Goal: Task Accomplishment & Management: Manage account settings

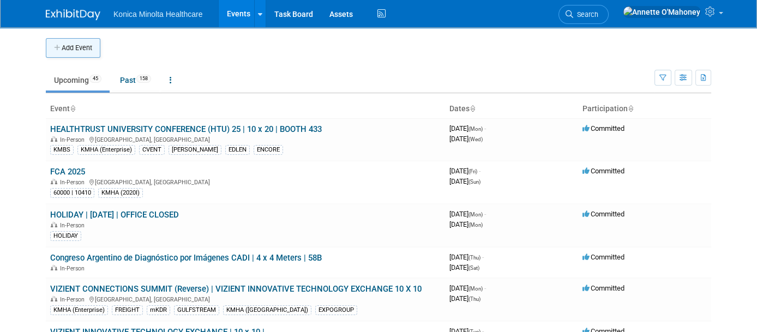
click at [79, 42] on button "Add Event" at bounding box center [73, 48] width 55 height 20
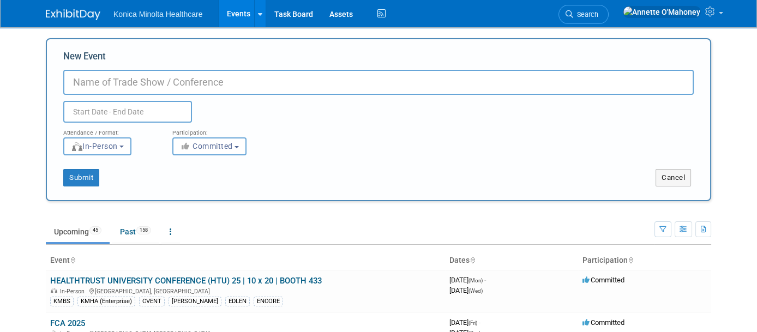
type input "h"
click at [84, 77] on input "HCP RADIOLOGY & IMAGING" at bounding box center [378, 82] width 630 height 25
type input "HCP-FALL [MEDICAL_DATA] & IMAGING"
click at [161, 110] on input "text" at bounding box center [127, 112] width 129 height 22
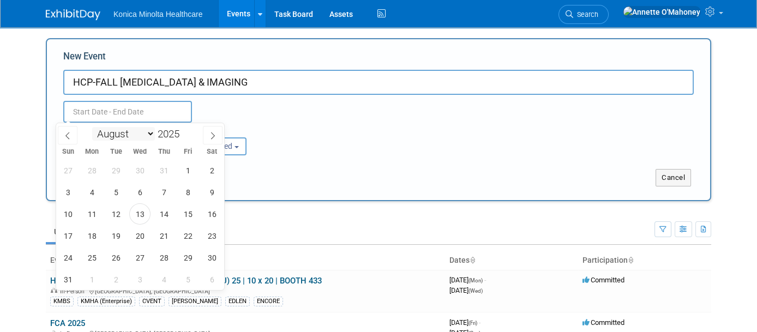
click at [152, 131] on select "January February March April May June July August September October November De…" at bounding box center [123, 134] width 63 height 14
select select "9"
click at [92, 127] on select "January February March April May June July August September October November De…" at bounding box center [123, 134] width 63 height 14
click at [93, 252] on span "27" at bounding box center [91, 257] width 21 height 21
click at [140, 260] on span "29" at bounding box center [139, 257] width 21 height 21
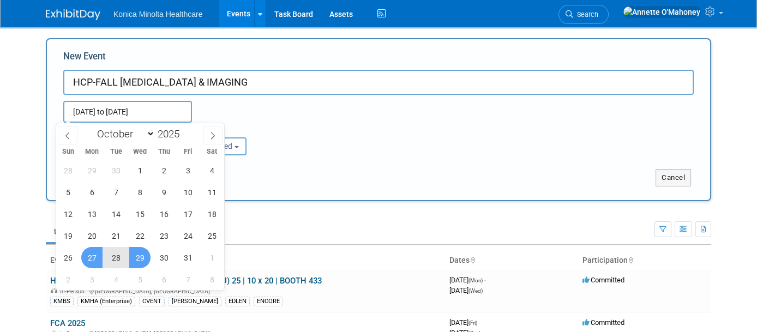
type input "Oct 27, 2025 to Oct 29, 2025"
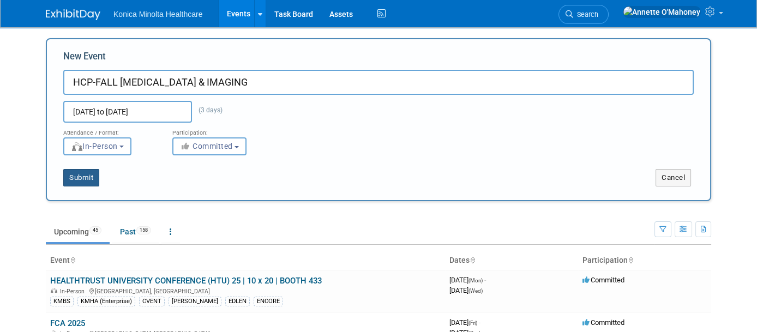
click at [75, 178] on button "Submit" at bounding box center [81, 177] width 36 height 17
type input "HCP-FALL [MEDICAL_DATA] & IMAGING"
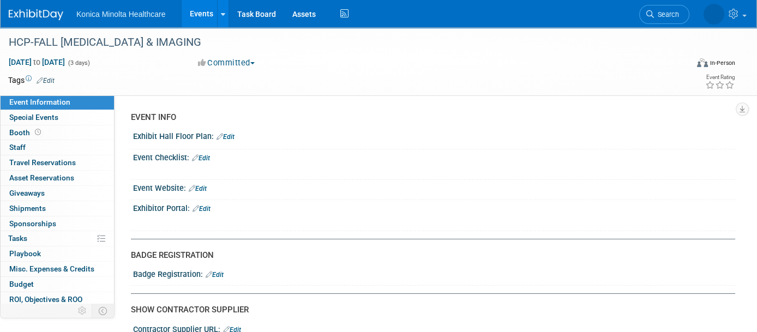
click at [47, 76] on span "Edit" at bounding box center [43, 80] width 21 height 9
click at [53, 81] on link "Edit" at bounding box center [46, 81] width 18 height 8
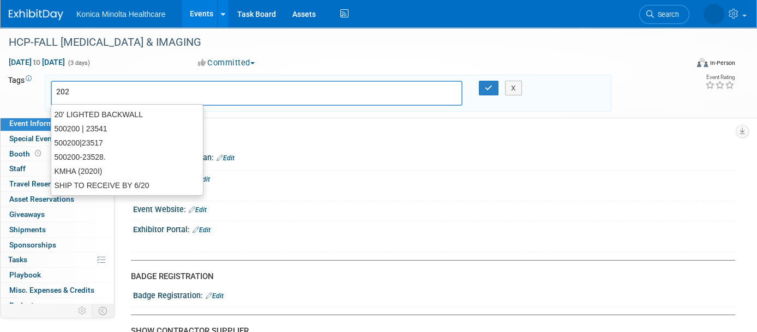
type input "2020"
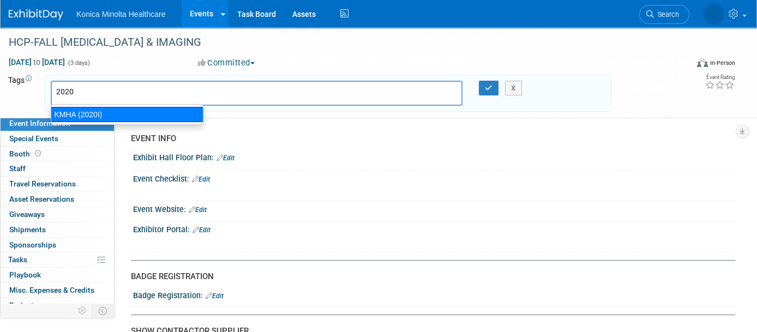
click at [66, 111] on div "KMHA (2020I)" at bounding box center [127, 114] width 153 height 15
type input "KMHA (2020I)"
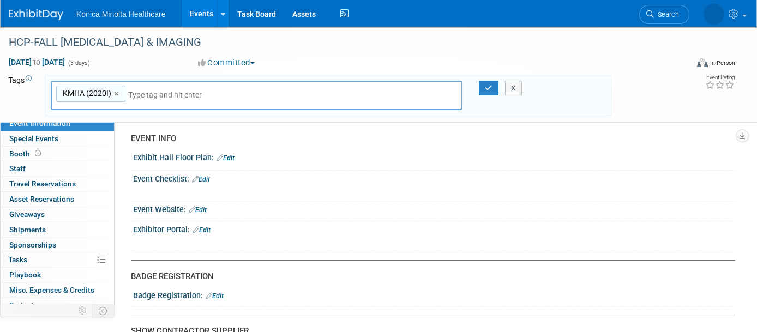
click at [208, 205] on div "Event Website: Edit" at bounding box center [434, 208] width 602 height 14
click at [207, 206] on link "Edit" at bounding box center [198, 210] width 18 height 8
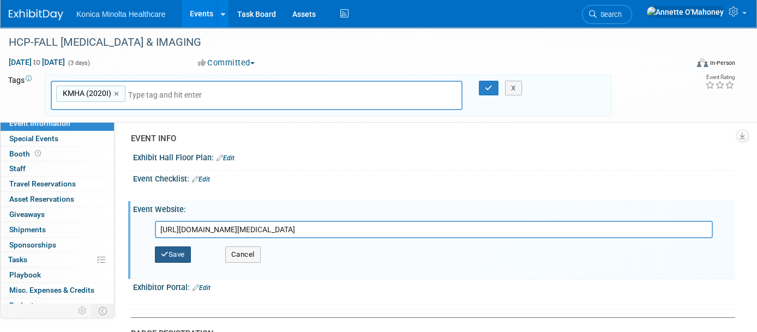
type input "https://www.hlthcp.com/conferences/2025-fall-radiology-imaging/supplier/overview"
click at [180, 250] on button "Save" at bounding box center [173, 254] width 36 height 16
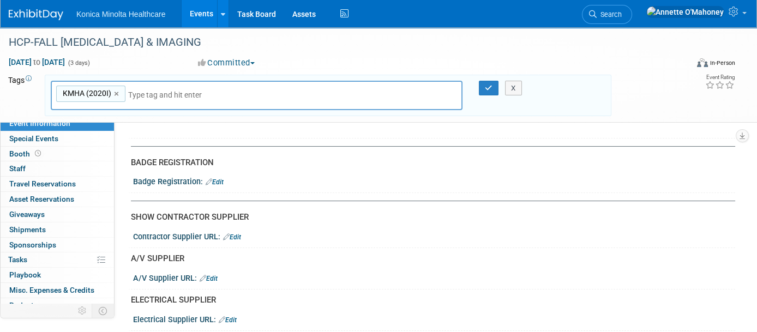
scroll to position [136, 0]
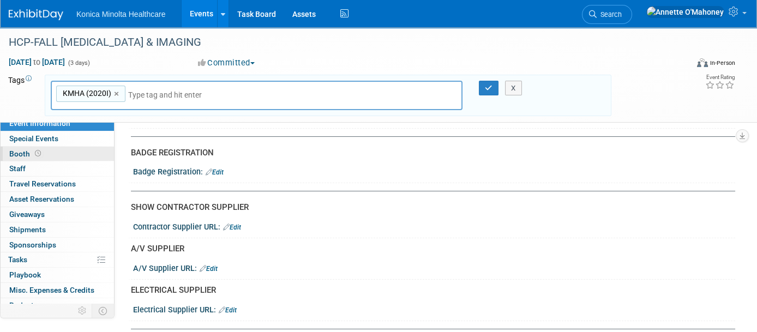
click at [29, 147] on link "Booth" at bounding box center [57, 154] width 113 height 15
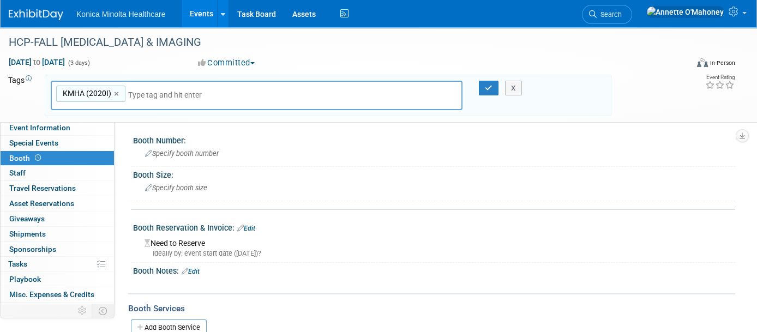
click at [253, 225] on link "Edit" at bounding box center [246, 229] width 18 height 8
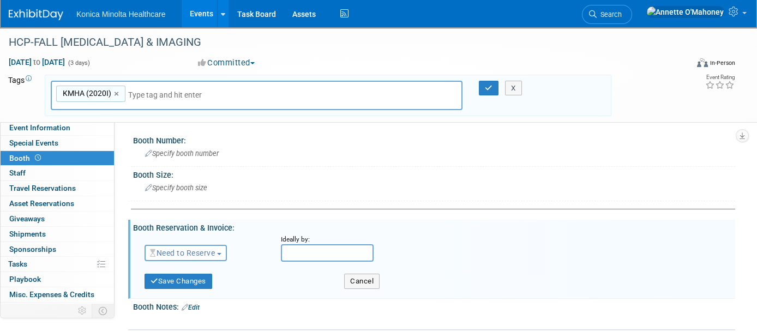
click at [212, 252] on span "Need to Reserve" at bounding box center [182, 253] width 65 height 9
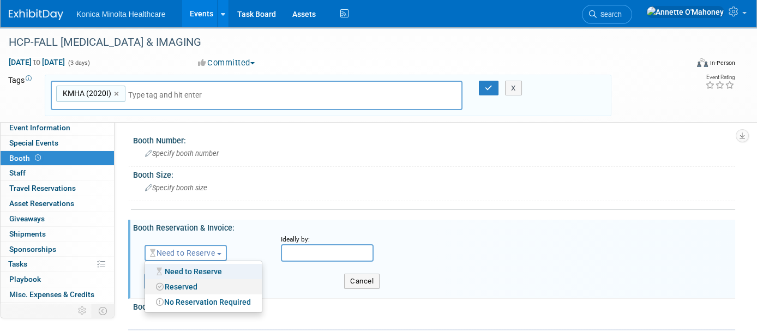
click at [208, 281] on link "Reserved" at bounding box center [203, 286] width 117 height 15
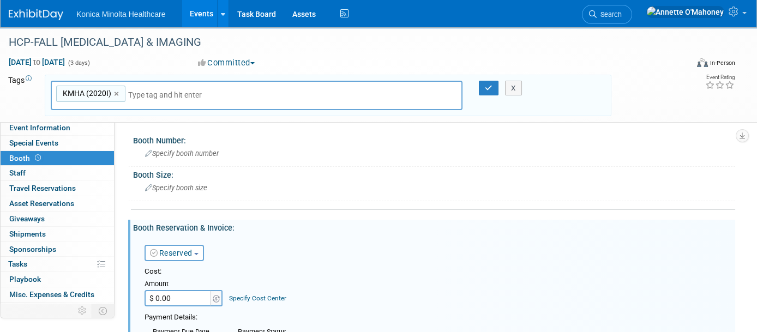
click at [190, 293] on input "$ 0.00" at bounding box center [178, 298] width 68 height 16
type input "$ 9,419.20"
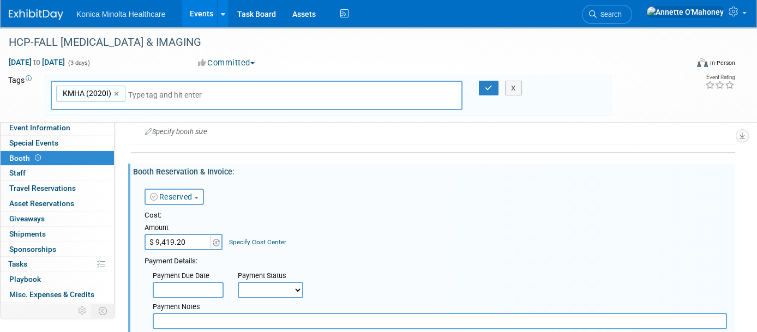
scroll to position [204, 0]
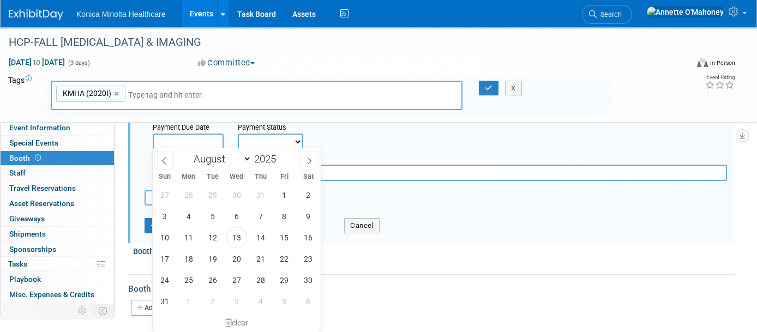
click at [200, 137] on input "text" at bounding box center [188, 142] width 71 height 16
click at [267, 129] on div "Payment Status" at bounding box center [274, 128] width 73 height 11
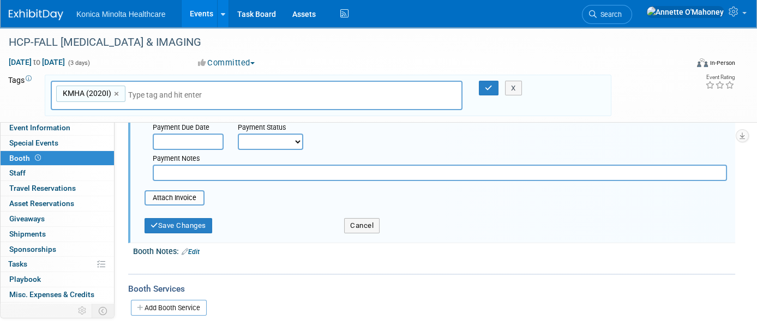
click at [267, 134] on select "Not Paid Yet Partially Paid Paid in Full" at bounding box center [270, 142] width 65 height 16
select select "1"
click at [238, 134] on select "Not Paid Yet Partially Paid Paid in Full" at bounding box center [270, 142] width 65 height 16
click at [189, 191] on input "file" at bounding box center [139, 197] width 130 height 13
click at [198, 192] on input "file" at bounding box center [139, 197] width 130 height 13
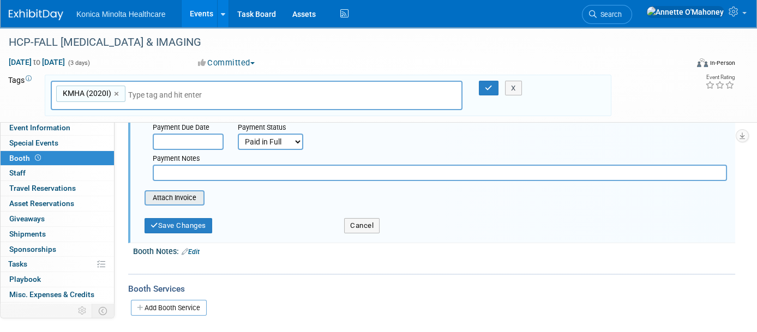
click at [191, 199] on input "file" at bounding box center [139, 197] width 130 height 13
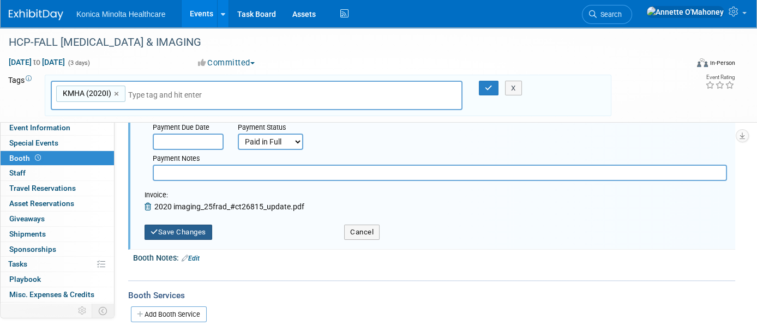
click at [207, 225] on button "Save Changes" at bounding box center [178, 232] width 68 height 15
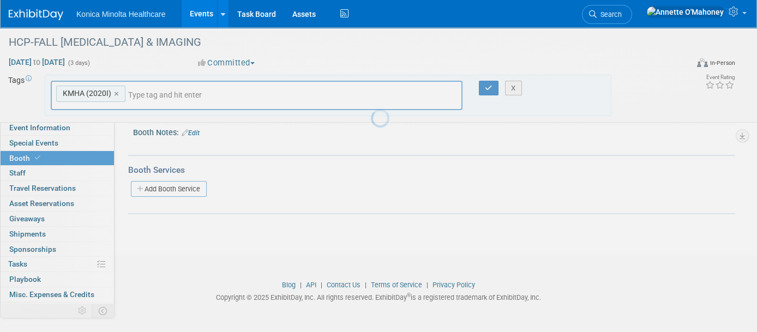
scroll to position [150, 0]
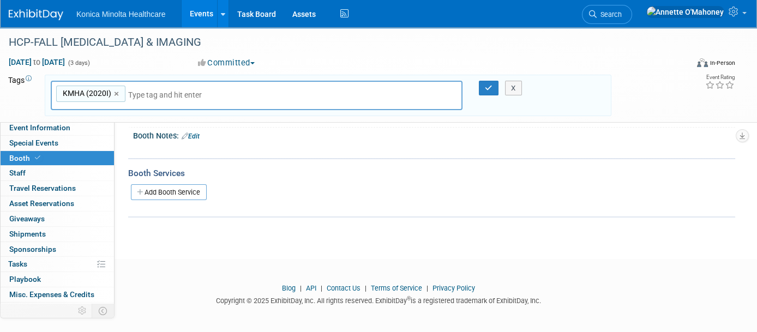
click at [198, 9] on link "Events" at bounding box center [202, 13] width 40 height 27
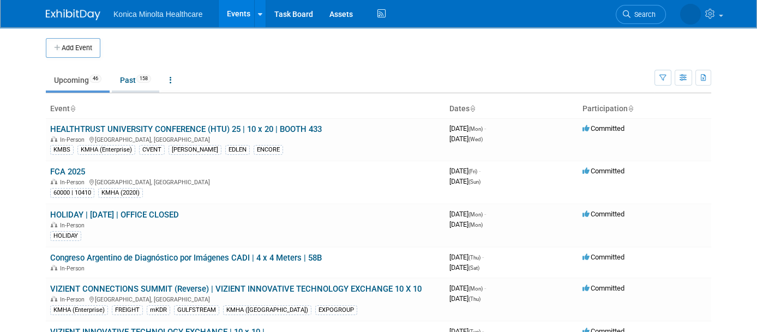
click at [126, 78] on link "Past 158" at bounding box center [135, 80] width 47 height 21
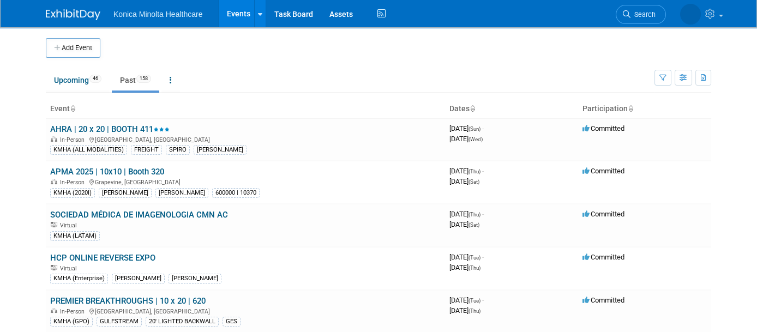
click at [136, 79] on span "158" at bounding box center [143, 79] width 15 height 8
click at [136, 76] on span "158" at bounding box center [143, 79] width 15 height 8
click at [121, 126] on link "AHRA | 20 x 20 | BOOTH 411" at bounding box center [109, 129] width 119 height 10
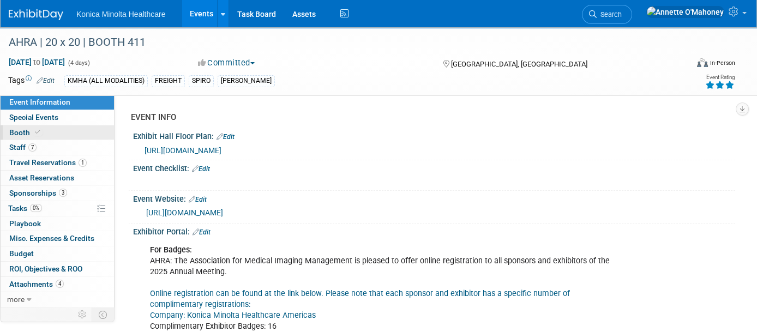
click at [30, 128] on span "Booth" at bounding box center [25, 132] width 33 height 9
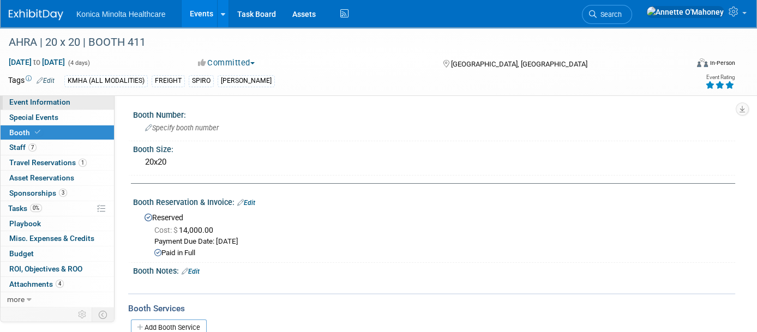
click at [44, 102] on span "Event Information" at bounding box center [39, 102] width 61 height 9
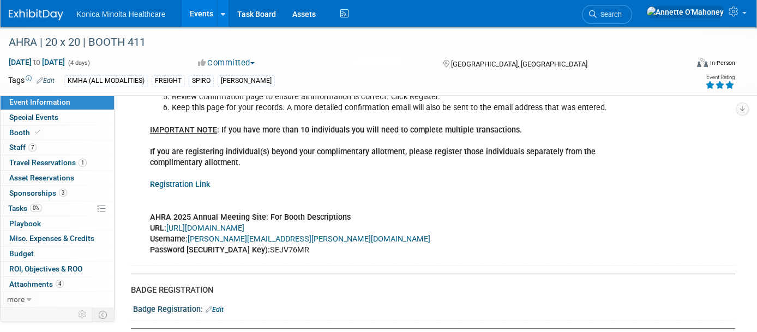
scroll to position [409, 0]
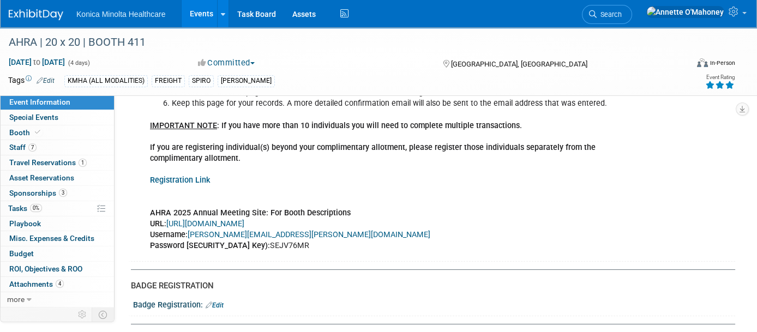
click at [175, 180] on link "Registration Link" at bounding box center [180, 180] width 60 height 9
click at [226, 223] on link "https://www.conferenceharvester.com/harvester2ex/login.asp?EventKey=FUKZSDGZ" at bounding box center [205, 223] width 78 height 9
click at [189, 177] on link "Registration Link" at bounding box center [180, 180] width 60 height 9
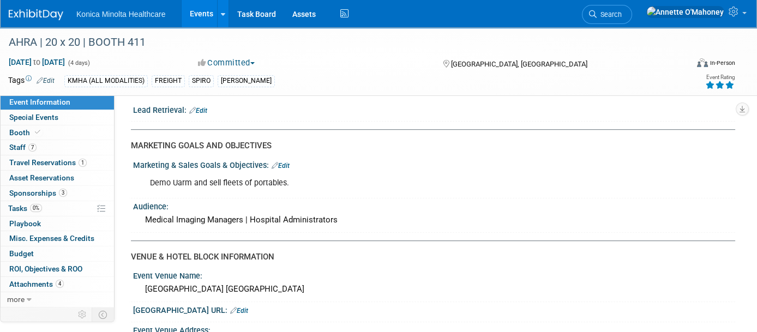
scroll to position [1431, 0]
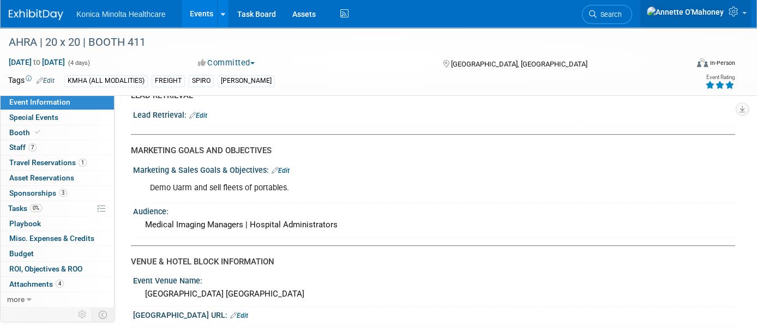
click at [732, 14] on icon at bounding box center [734, 12] width 13 height 10
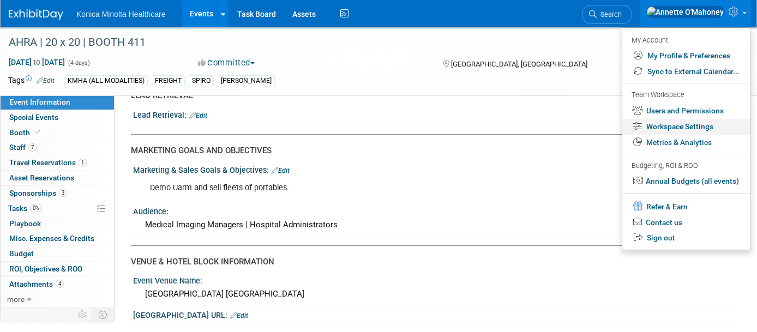
click at [699, 130] on link "Workspace Settings" at bounding box center [686, 127] width 128 height 16
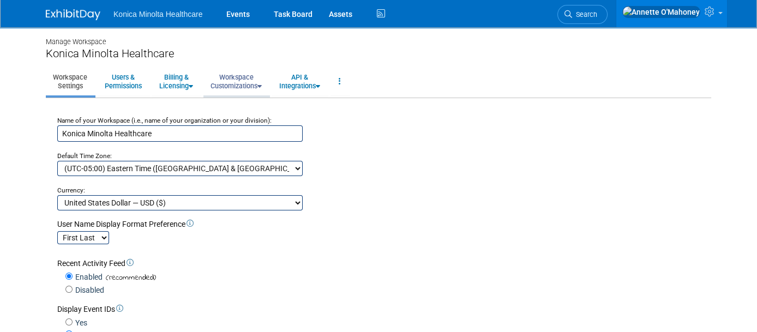
click at [242, 81] on link "Workspace Customizations" at bounding box center [235, 81] width 65 height 27
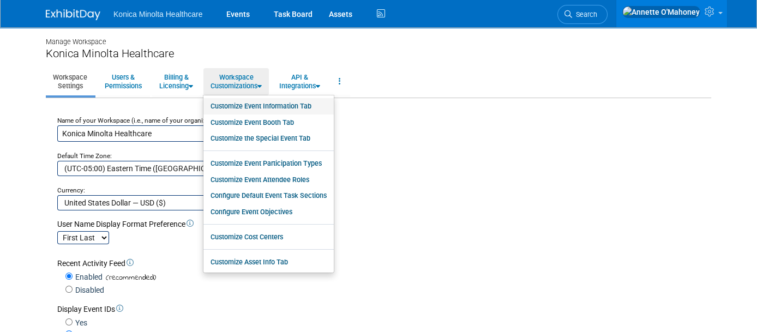
click at [243, 105] on link "Customize Event Information Tab" at bounding box center [268, 106] width 130 height 16
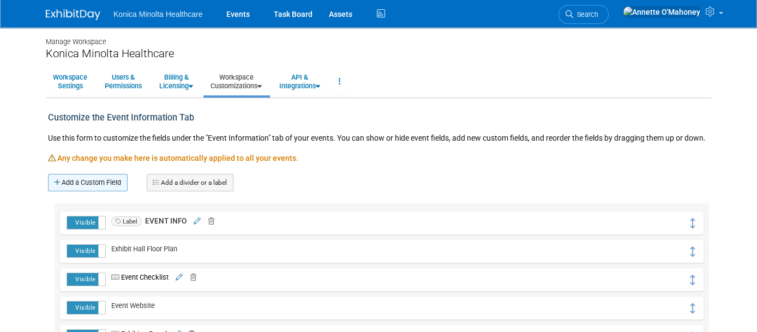
click at [100, 182] on link "Add a Custom Field" at bounding box center [88, 182] width 80 height 17
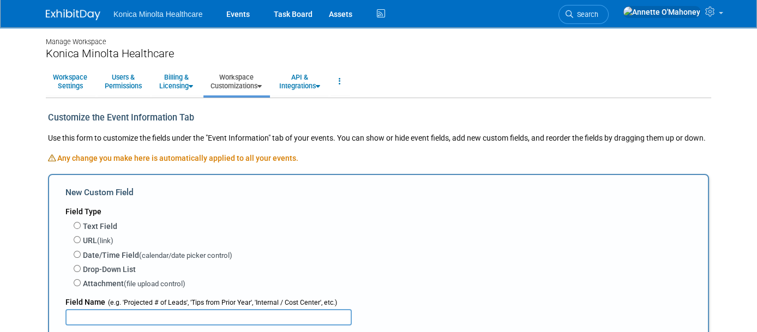
click at [96, 221] on label "Text Field" at bounding box center [100, 226] width 34 height 11
click at [81, 222] on input "Text Field" at bounding box center [77, 225] width 7 height 7
radio input "true"
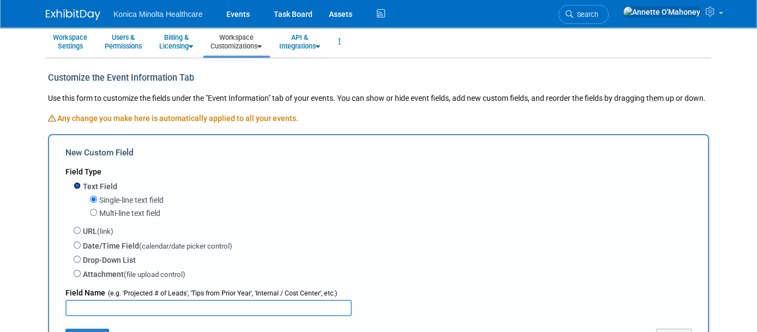
scroll to position [136, 0]
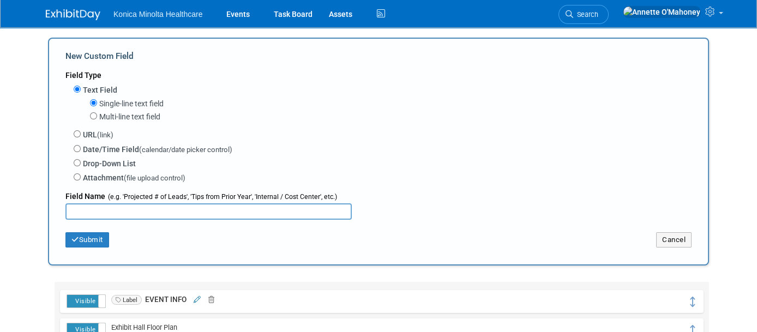
click at [87, 209] on input "text" at bounding box center [208, 211] width 286 height 16
type input "#"
type input "Number of Leads Obtained"
click at [86, 237] on button "Submit" at bounding box center [87, 239] width 44 height 15
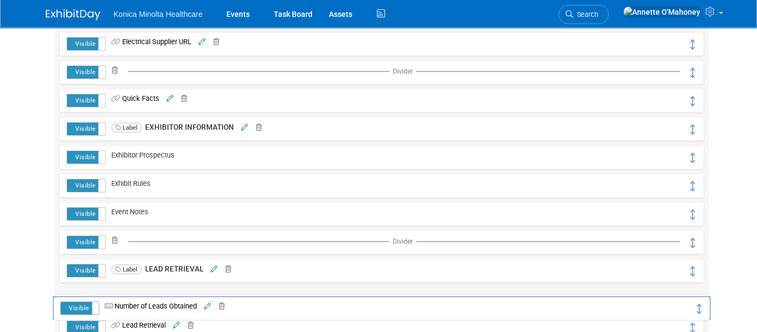
scroll to position [619, 0]
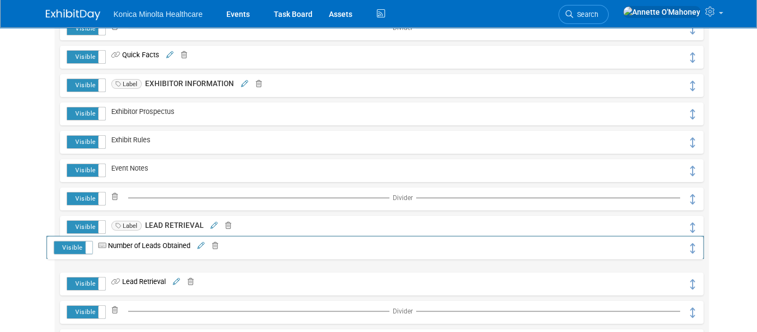
drag, startPoint x: 701, startPoint y: 225, endPoint x: 694, endPoint y: 249, distance: 25.4
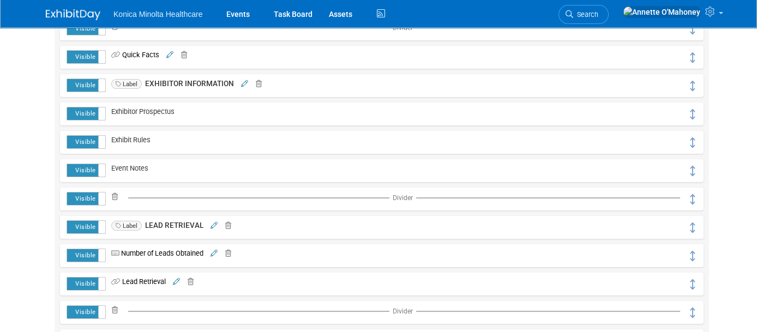
drag, startPoint x: 694, startPoint y: 249, endPoint x: 694, endPoint y: 257, distance: 8.2
click at [688, 257] on td "Number of Leads Obtained Number of Leads Obtained Single-line text field URL Sa…" at bounding box center [397, 256] width 582 height 14
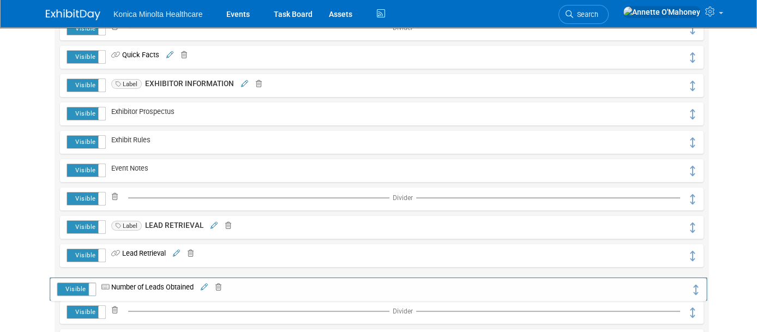
drag, startPoint x: 697, startPoint y: 255, endPoint x: 694, endPoint y: 287, distance: 32.8
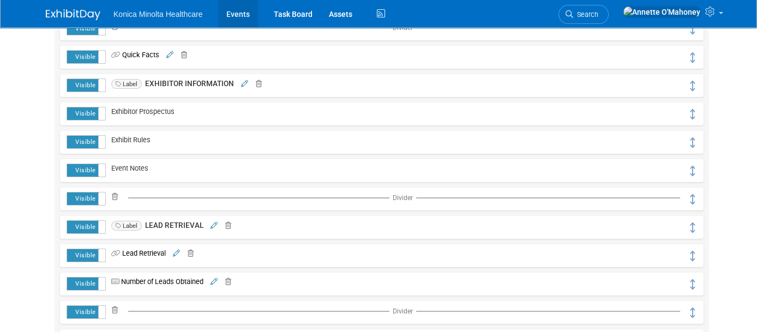
click at [236, 11] on link "Events" at bounding box center [238, 13] width 40 height 27
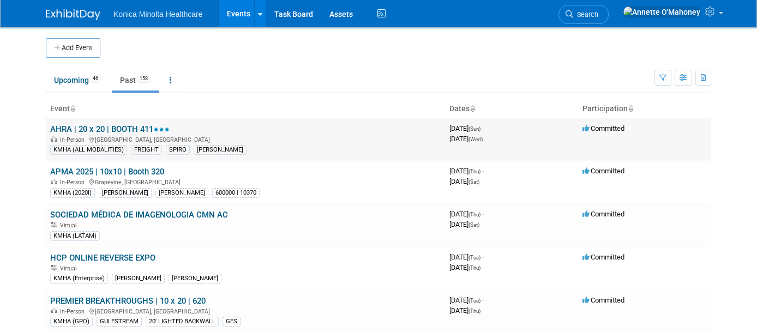
click at [104, 129] on link "AHRA | 20 x 20 | BOOTH 411" at bounding box center [109, 129] width 119 height 10
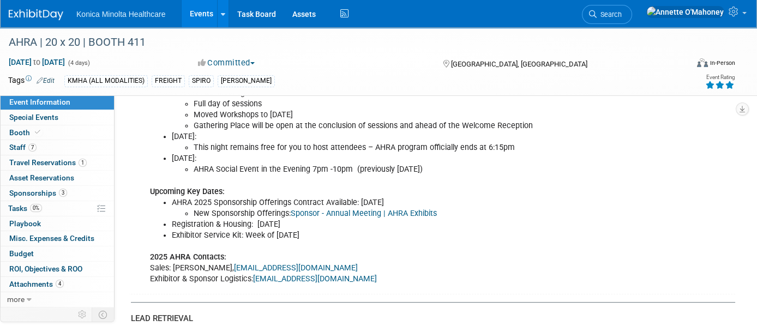
scroll to position [1227, 0]
